Goal: Use online tool/utility: Utilize a website feature to perform a specific function

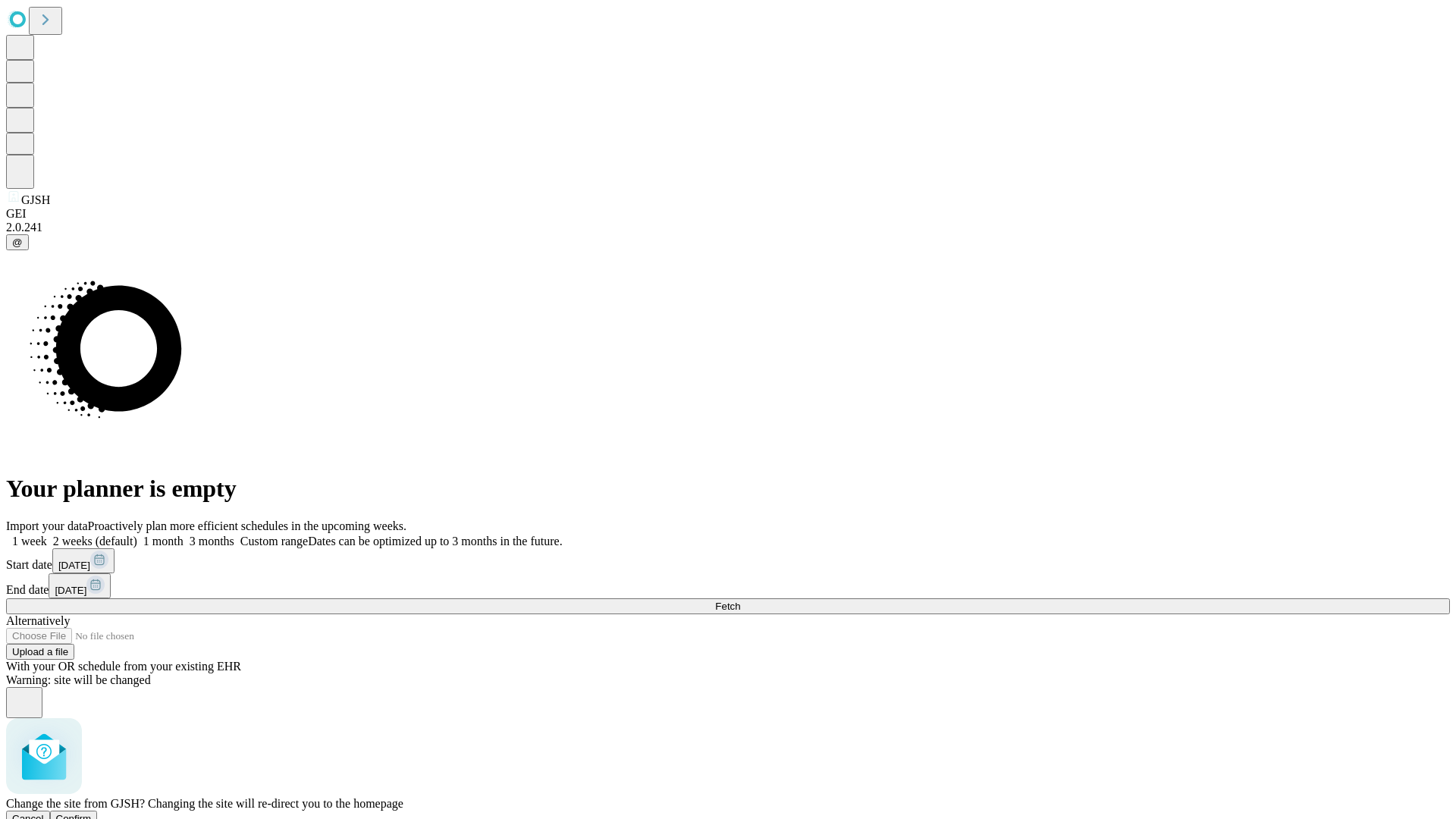
click at [92, 813] on span "Confirm" at bounding box center [74, 818] width 36 height 11
click at [137, 535] on label "2 weeks (default)" at bounding box center [92, 541] width 90 height 13
click at [740, 601] on span "Fetch" at bounding box center [728, 606] width 25 height 11
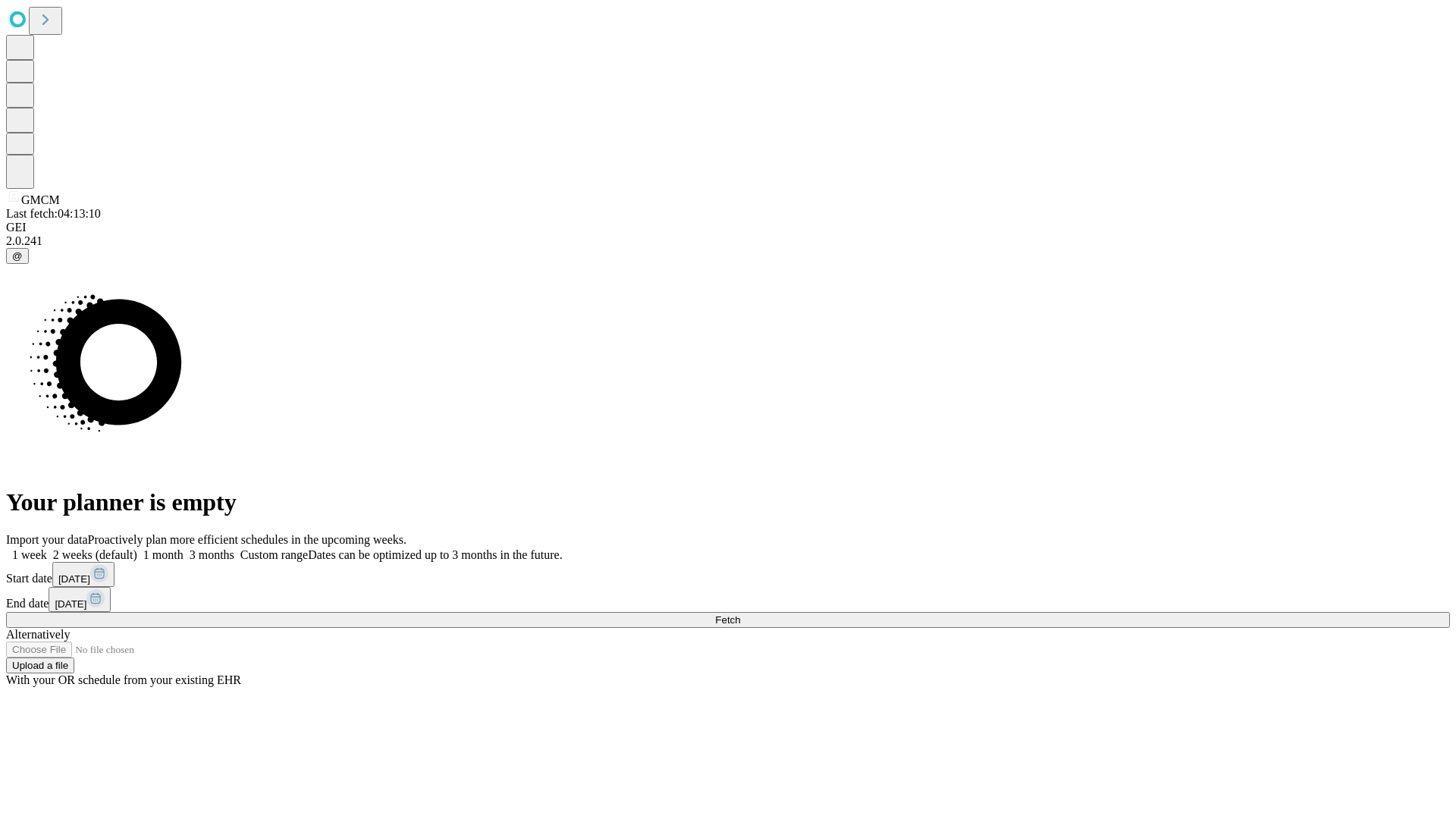
click at [137, 548] on label "2 weeks (default)" at bounding box center [92, 555] width 90 height 13
click at [740, 614] on span "Fetch" at bounding box center [728, 620] width 25 height 11
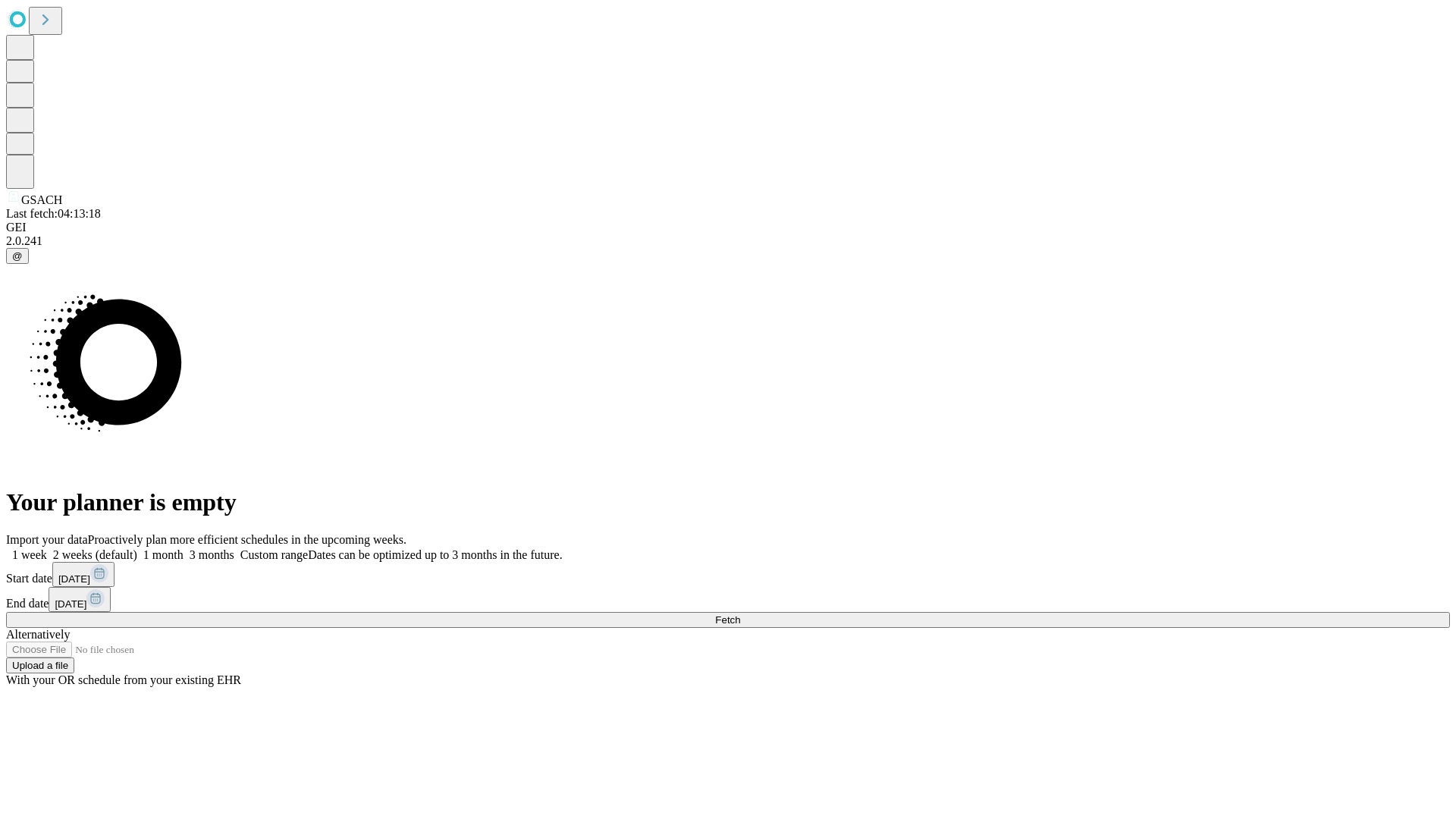
click at [740, 614] on span "Fetch" at bounding box center [728, 620] width 25 height 11
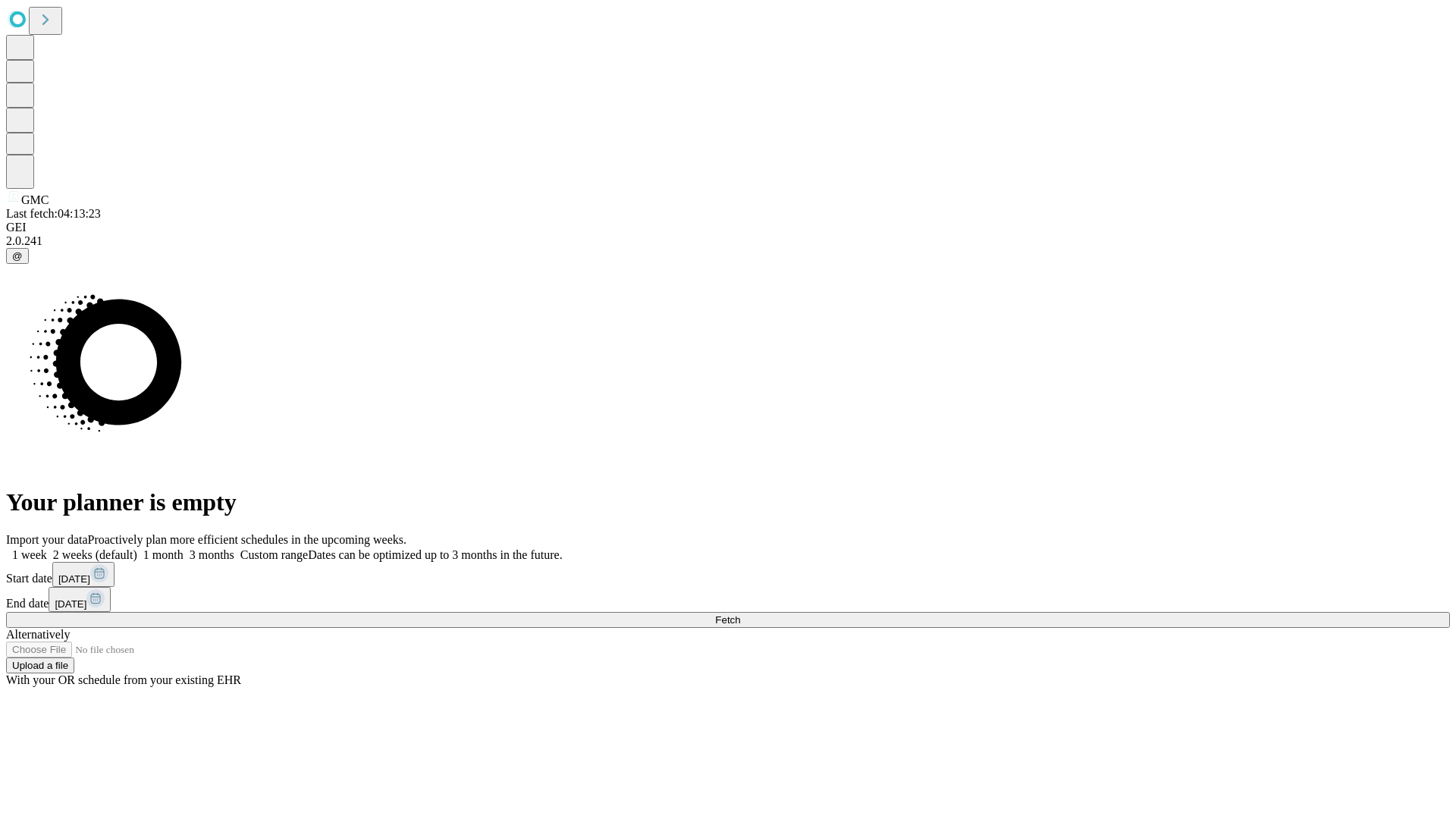
click at [137, 548] on label "2 weeks (default)" at bounding box center [92, 555] width 90 height 13
click at [740, 614] on span "Fetch" at bounding box center [728, 620] width 25 height 11
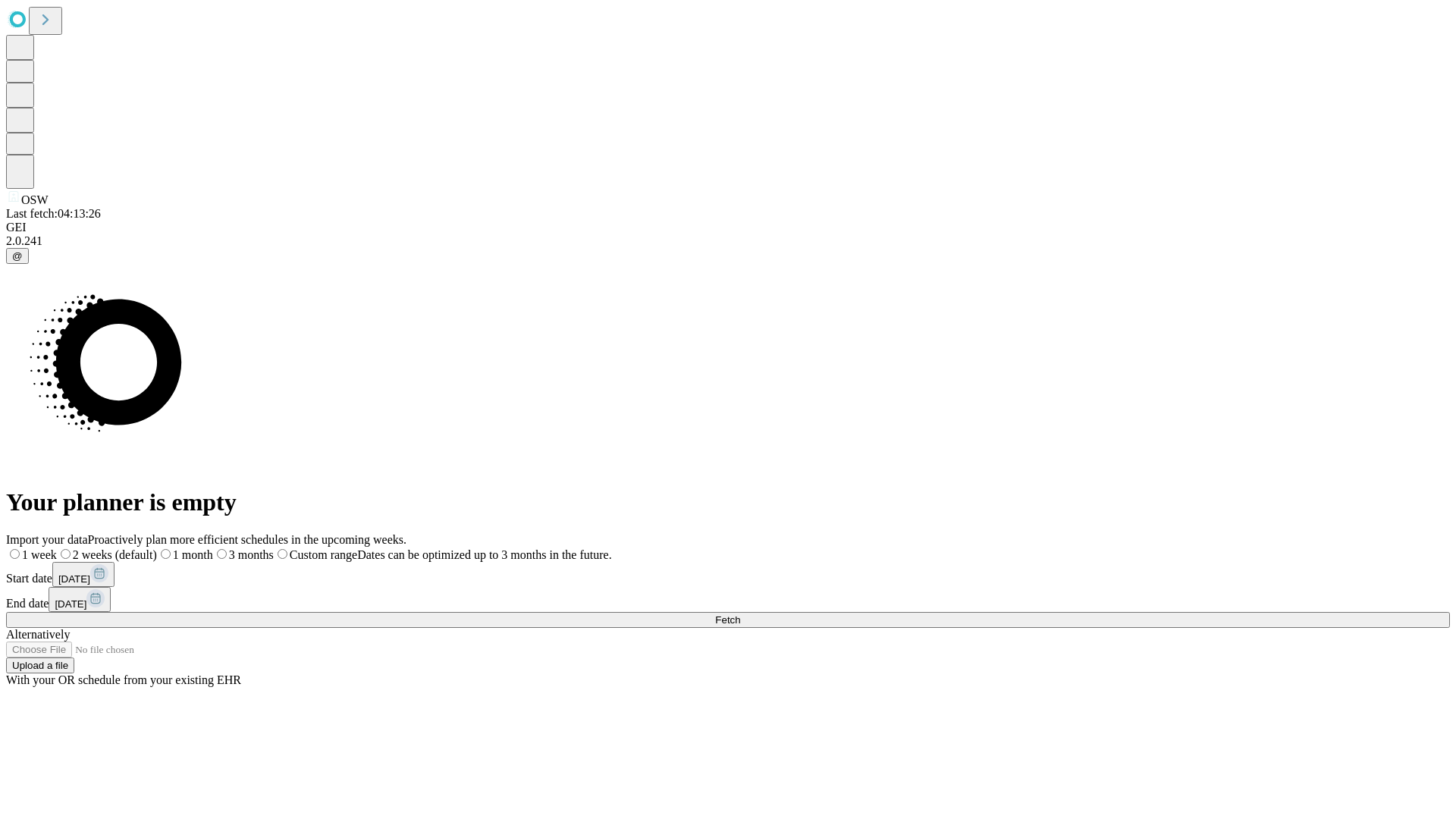
click at [157, 548] on label "2 weeks (default)" at bounding box center [107, 555] width 100 height 13
click at [740, 614] on span "Fetch" at bounding box center [728, 620] width 25 height 11
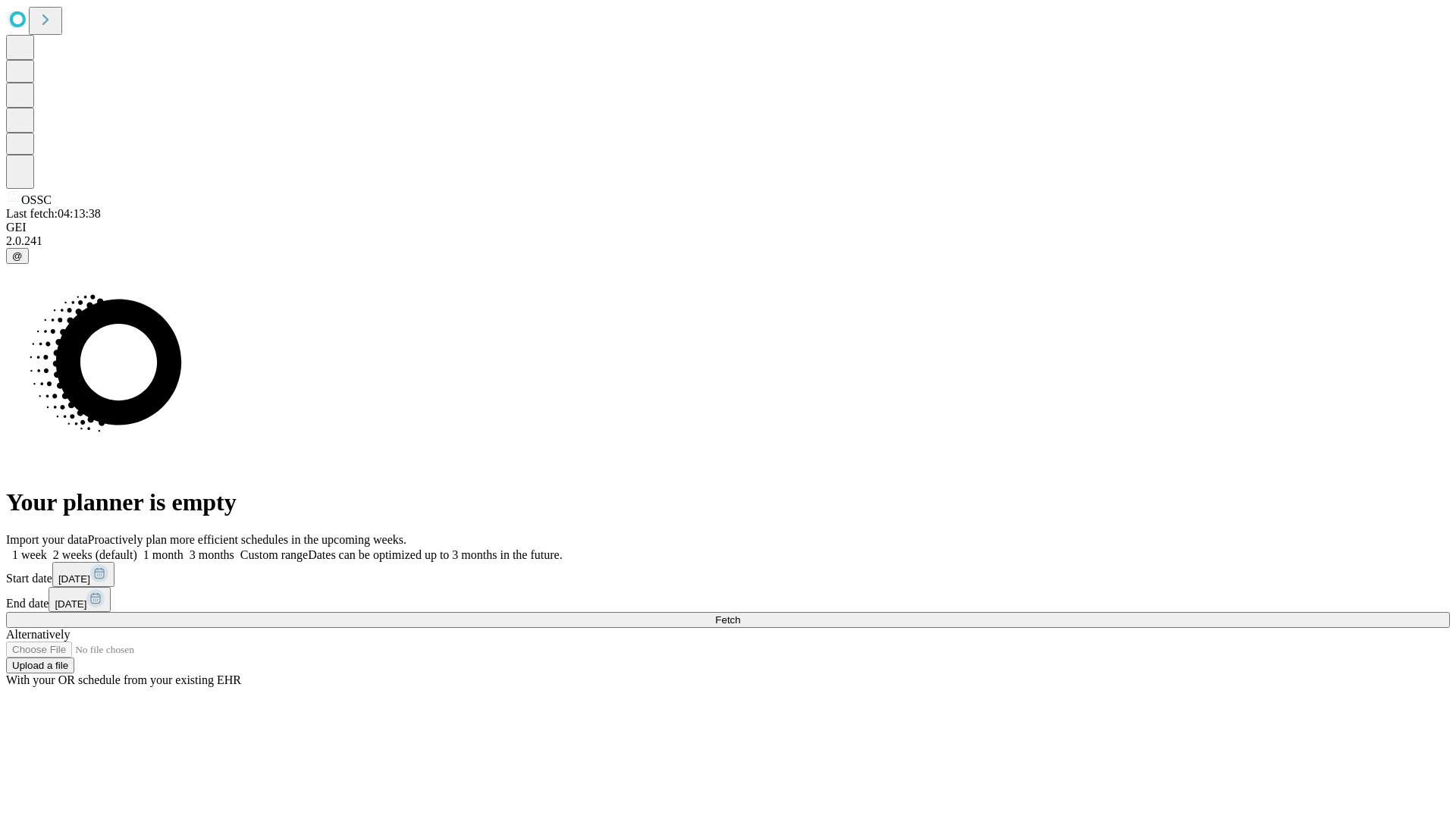
click at [137, 548] on label "2 weeks (default)" at bounding box center [92, 555] width 90 height 13
click at [740, 614] on span "Fetch" at bounding box center [728, 620] width 25 height 11
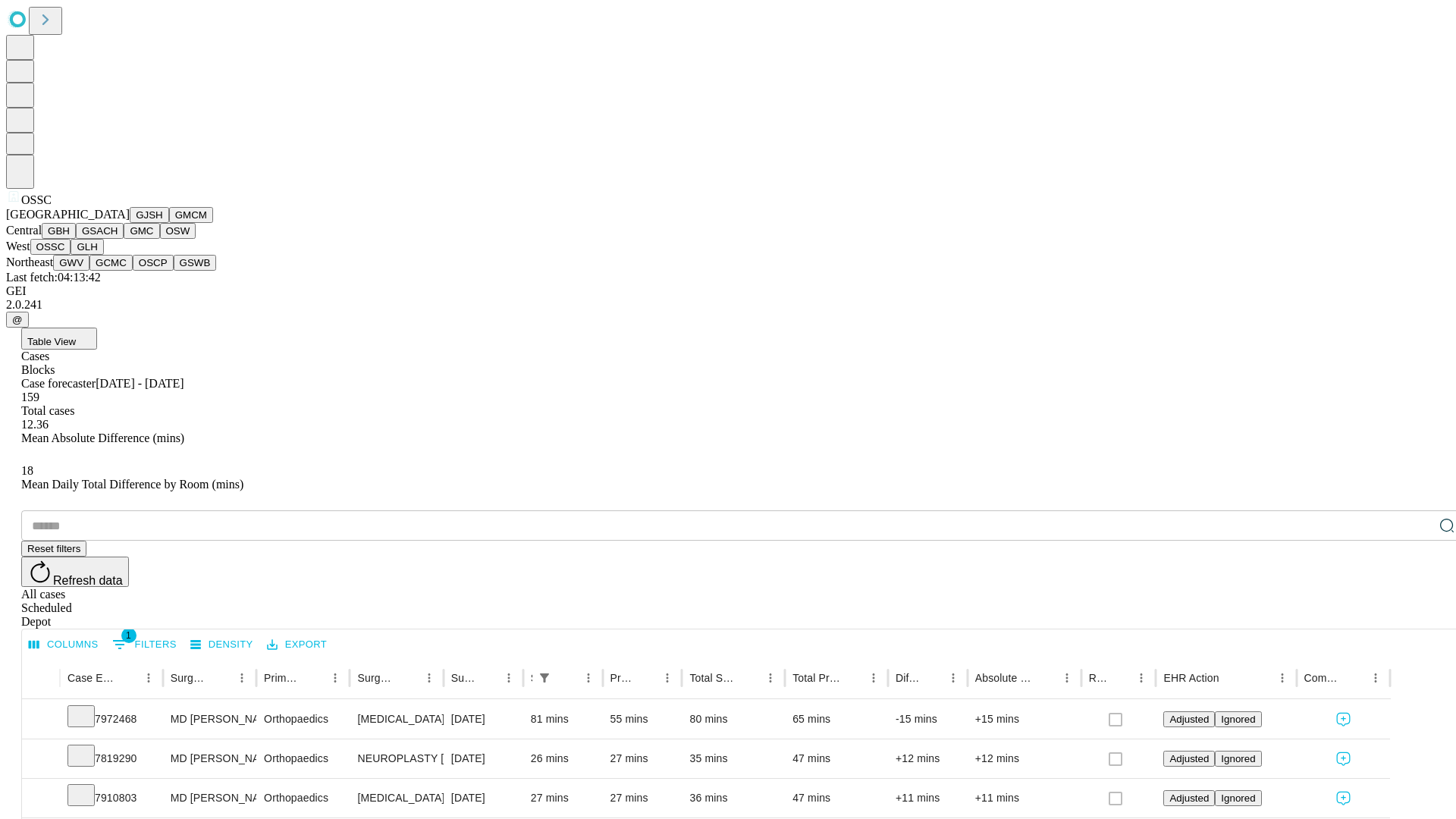
click at [103, 255] on button "GLH" at bounding box center [86, 247] width 32 height 16
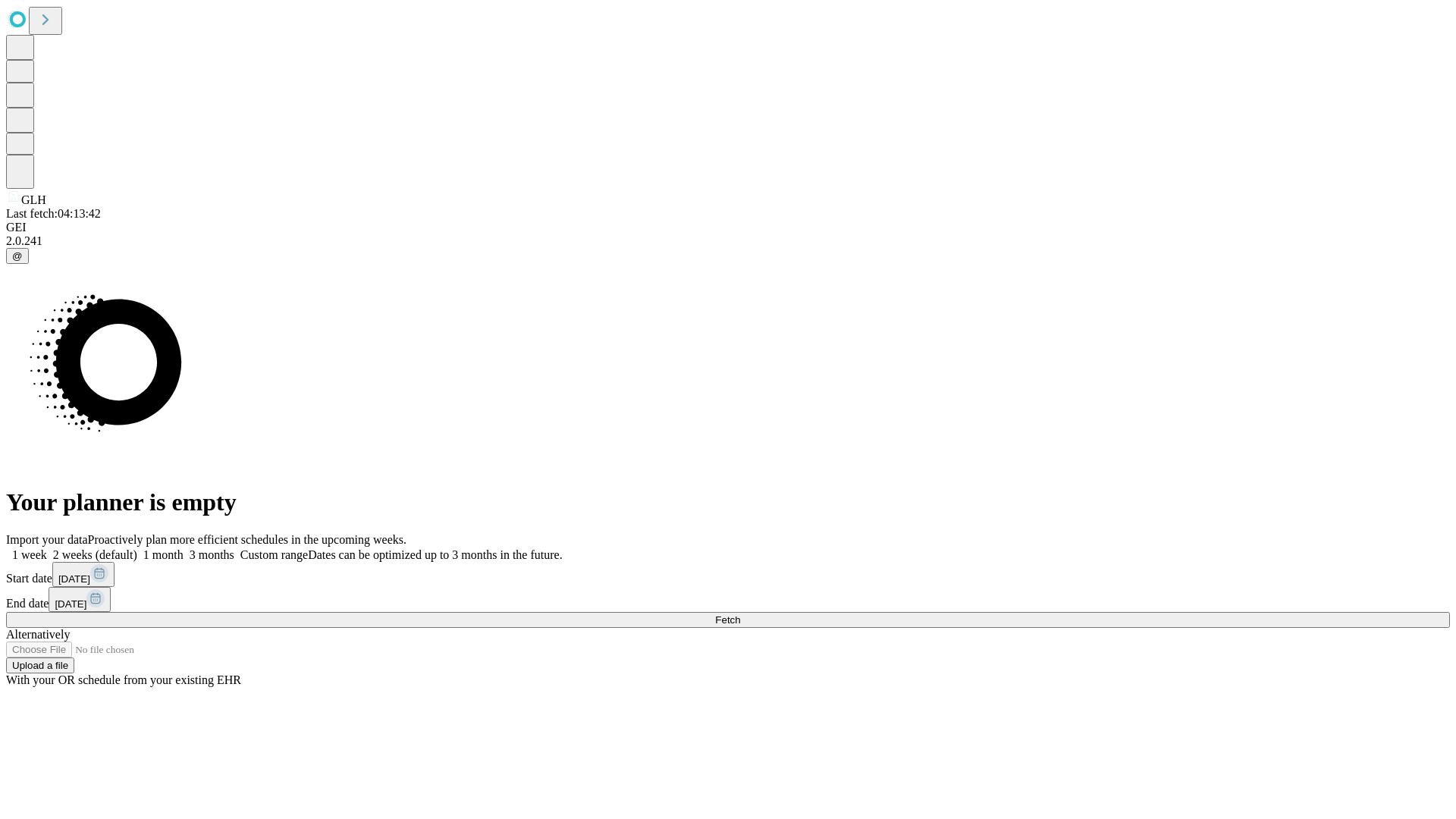
click at [740, 614] on span "Fetch" at bounding box center [728, 620] width 25 height 11
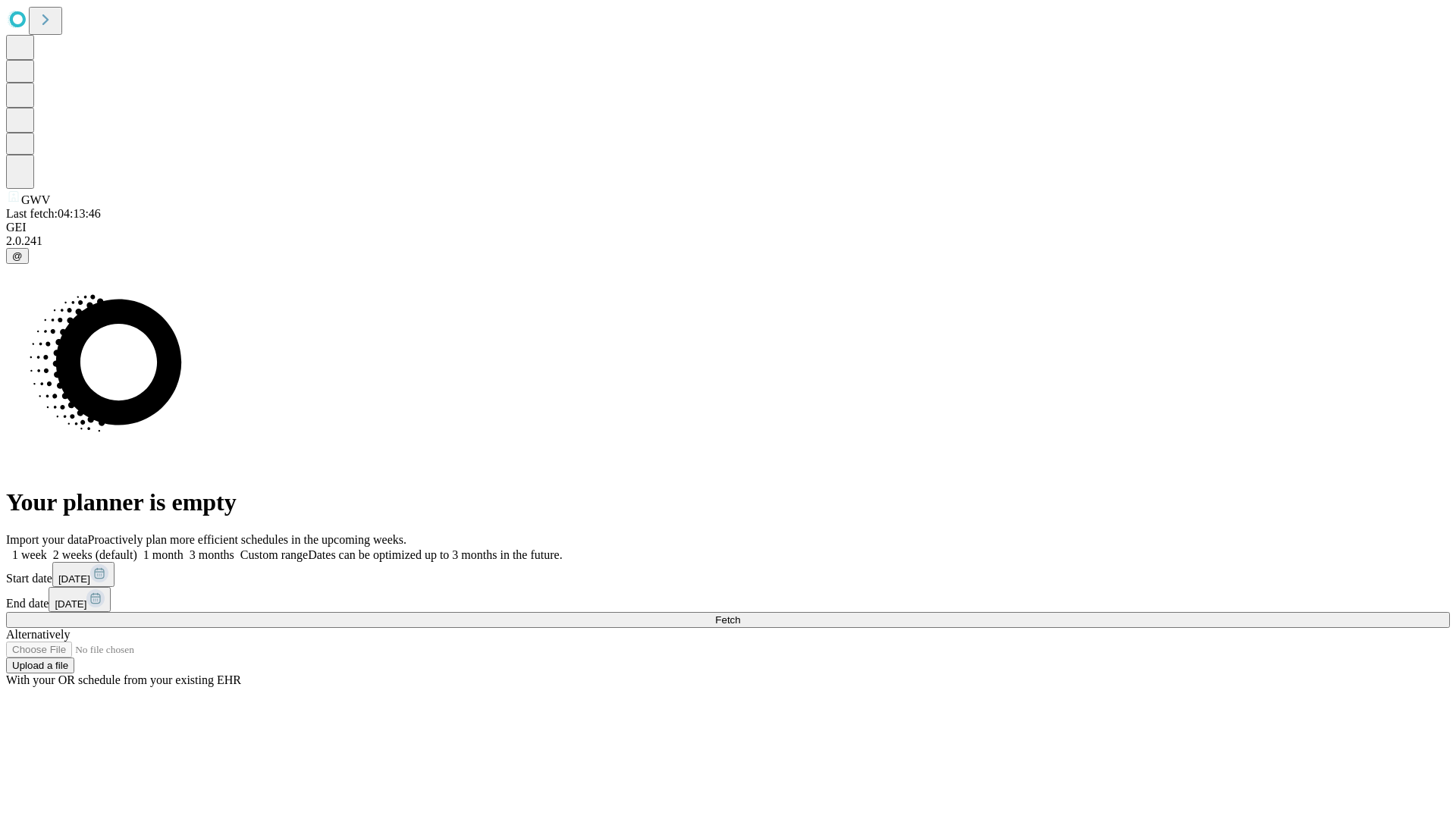
click at [137, 548] on label "2 weeks (default)" at bounding box center [92, 555] width 90 height 13
click at [740, 614] on span "Fetch" at bounding box center [728, 620] width 25 height 11
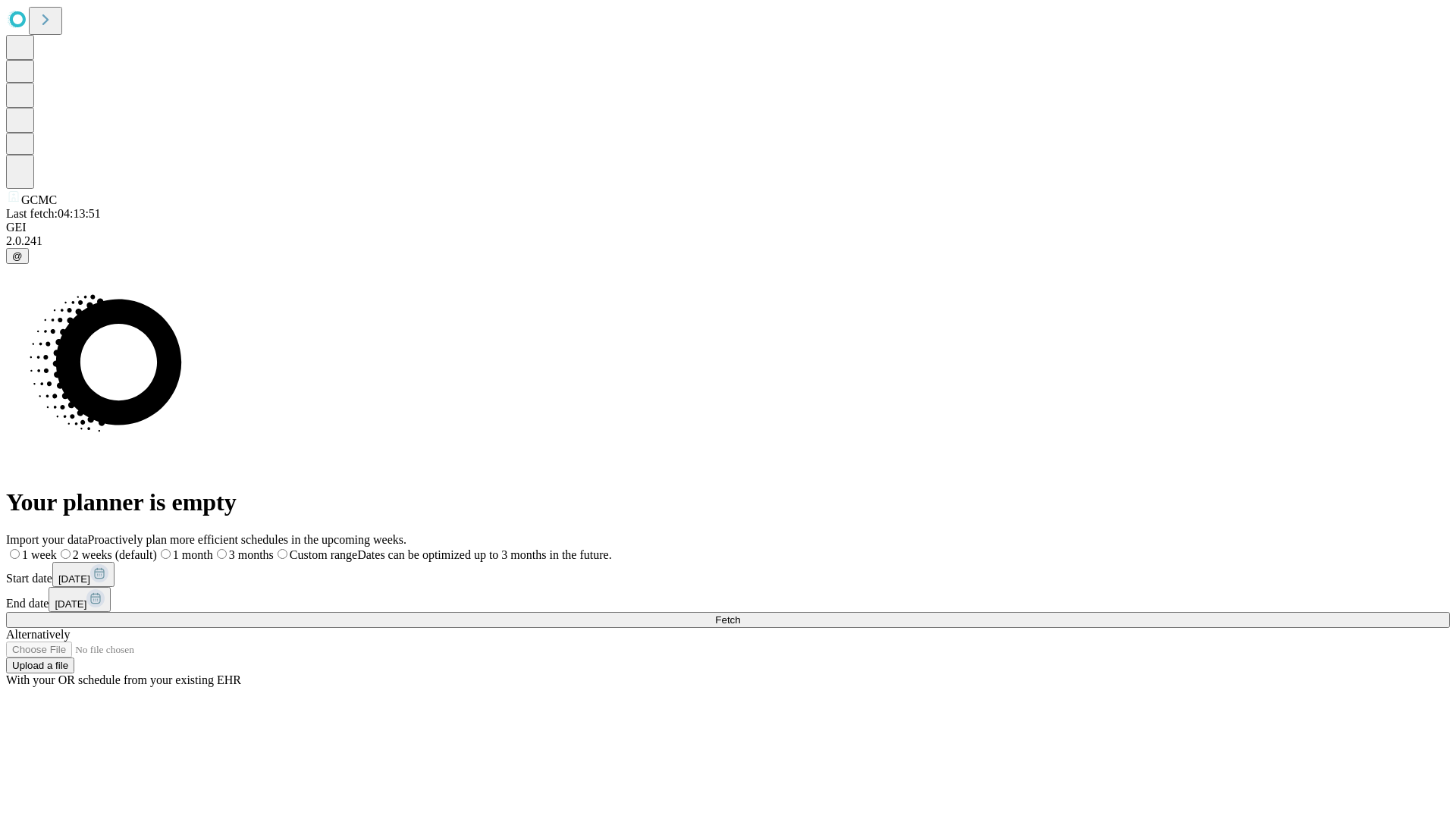
click at [157, 548] on label "2 weeks (default)" at bounding box center [107, 555] width 100 height 13
click at [740, 614] on span "Fetch" at bounding box center [728, 620] width 25 height 11
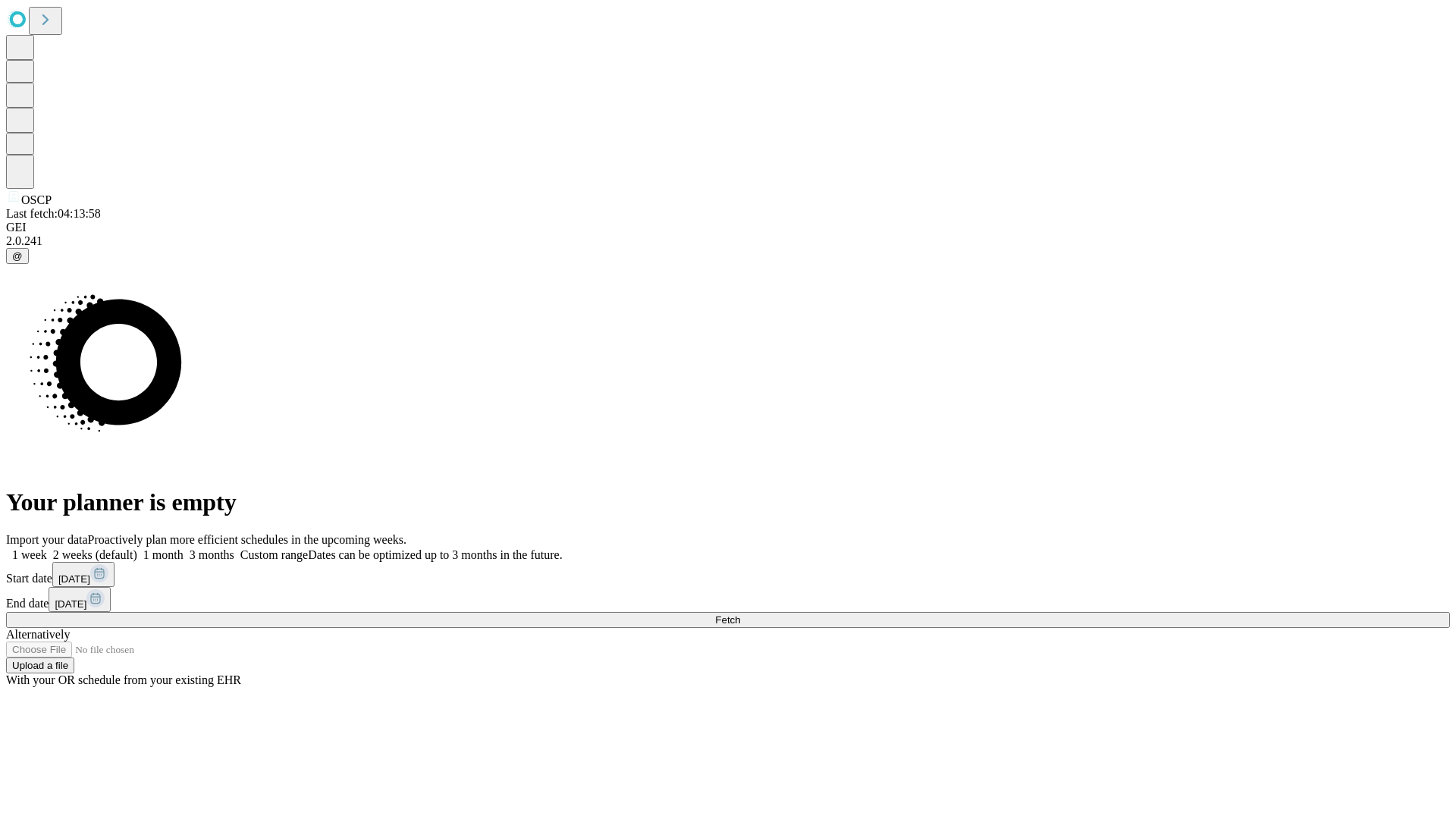
click at [137, 548] on label "2 weeks (default)" at bounding box center [92, 555] width 90 height 13
click at [740, 614] on span "Fetch" at bounding box center [728, 620] width 25 height 11
